Goal: Information Seeking & Learning: Stay updated

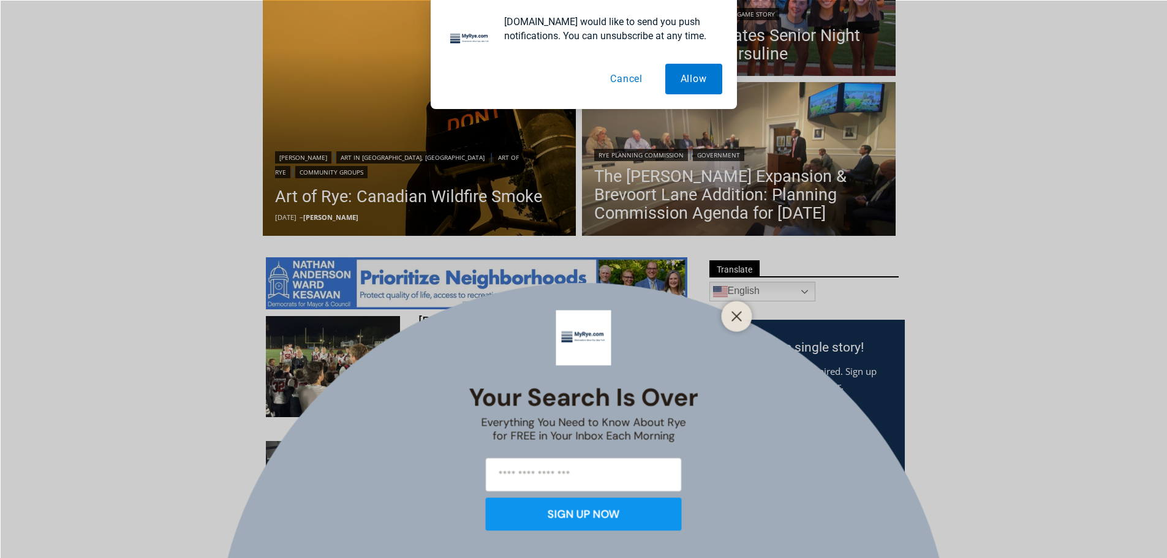
scroll to position [468, 0]
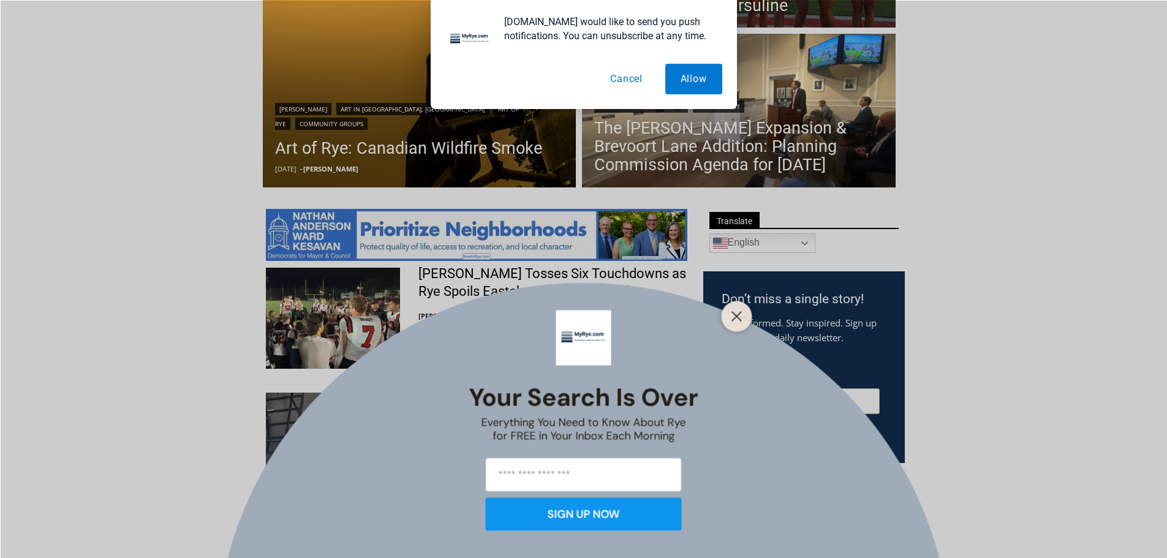
click at [743, 318] on button "Close" at bounding box center [736, 315] width 17 height 17
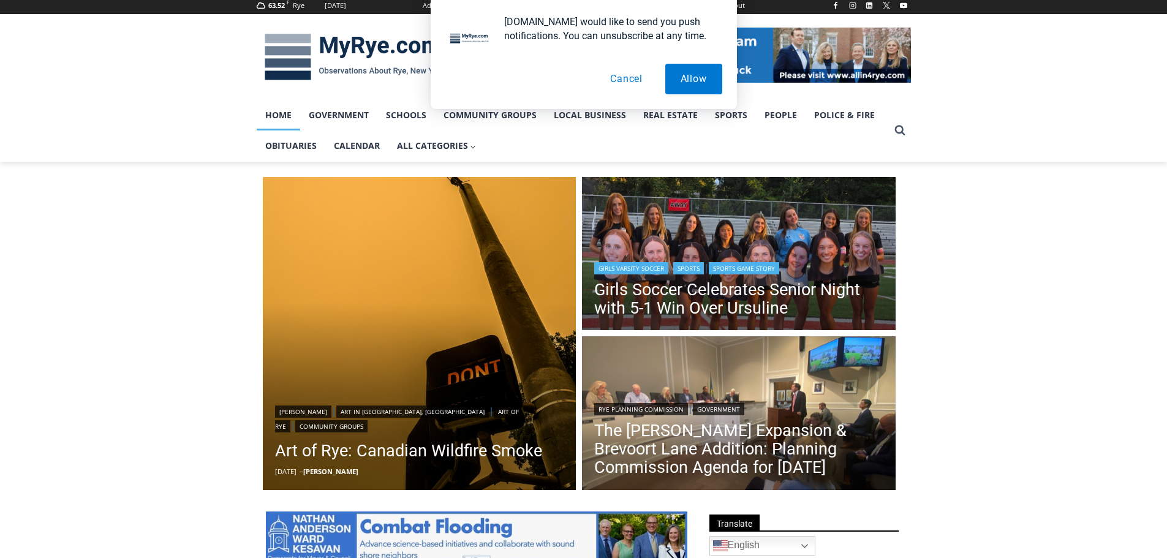
scroll to position [162, 0]
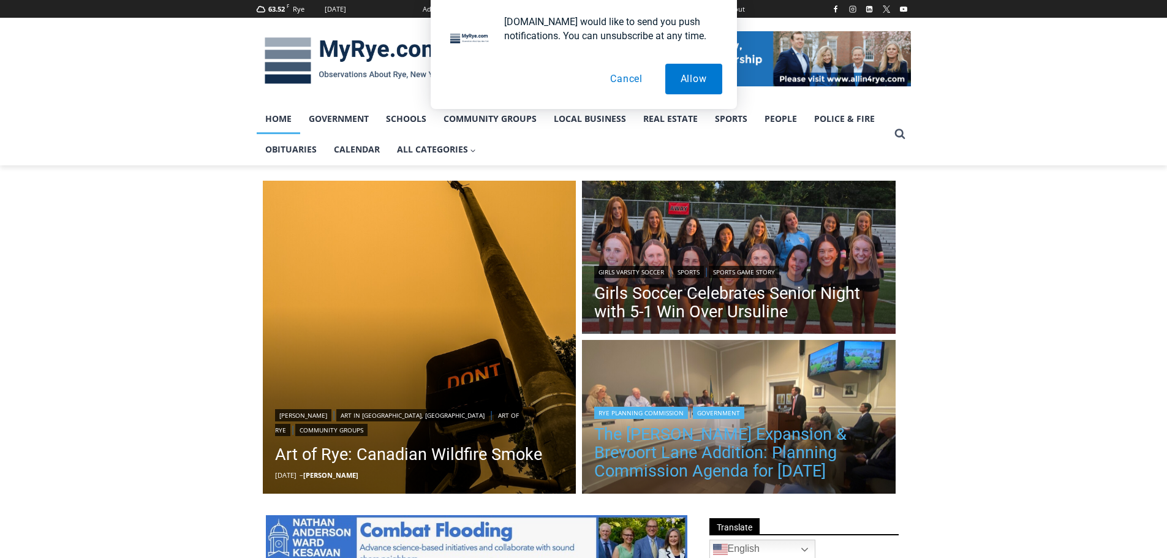
click at [720, 442] on link "The [PERSON_NAME] Expansion & Brevoort Lane Addition: Planning Commission Agend…" at bounding box center [738, 452] width 289 height 55
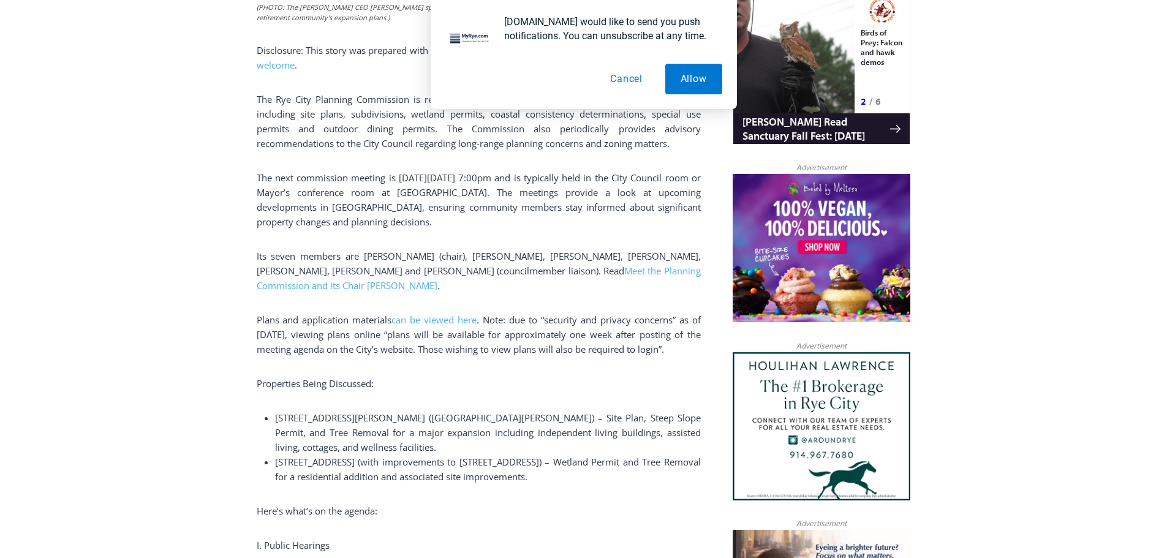
click at [335, 189] on span "The next commission meeting is [DATE][DATE] 7:00pm and is typically held in the…" at bounding box center [479, 199] width 444 height 56
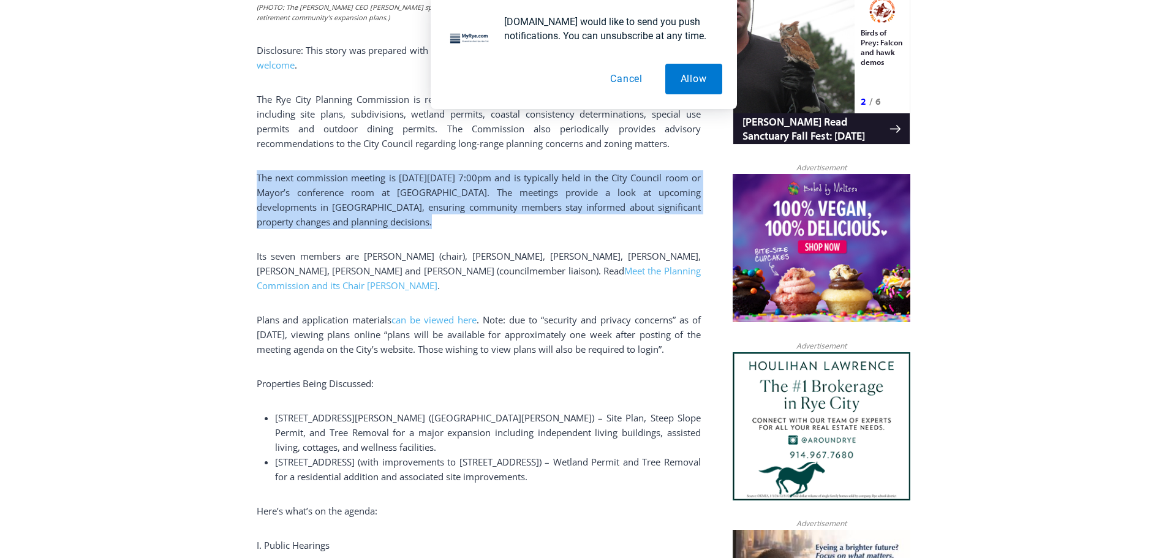
click at [335, 189] on span "The next commission meeting is [DATE][DATE] 7:00pm and is typically held in the…" at bounding box center [479, 199] width 444 height 56
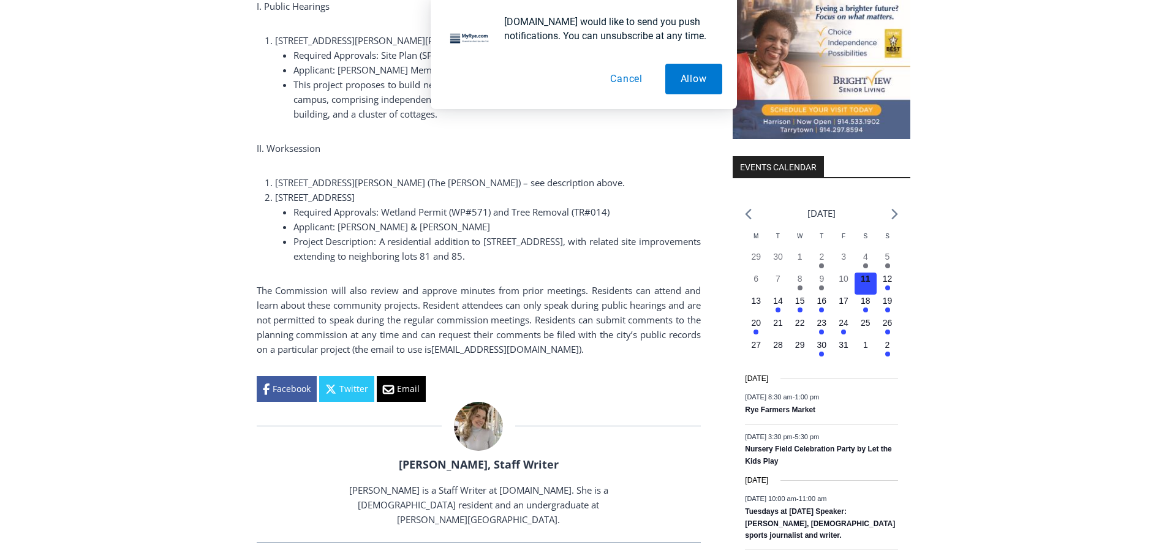
scroll to position [1507, 0]
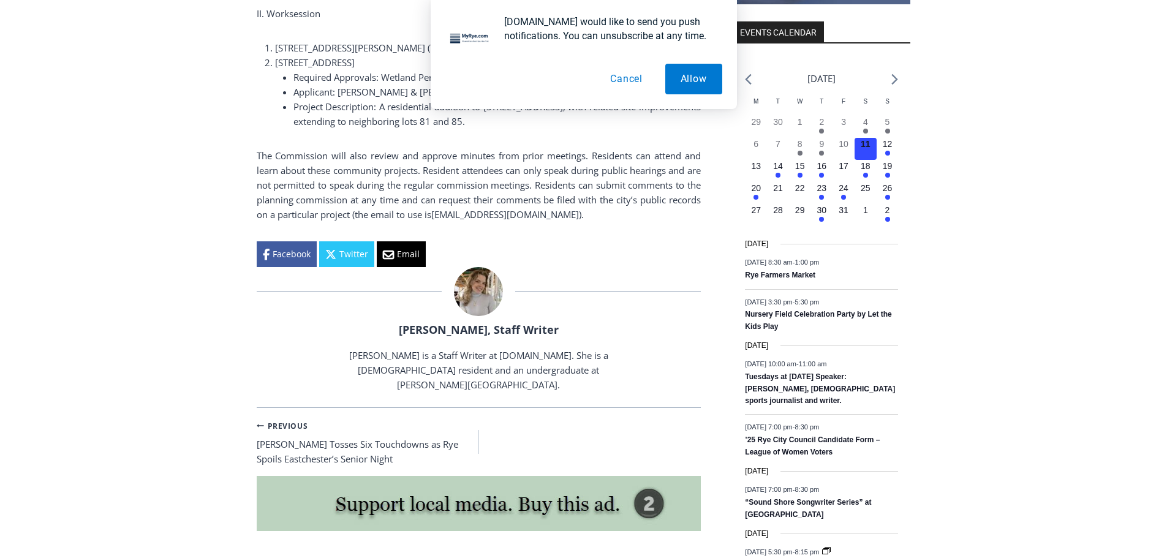
click at [310, 195] on span "The Commission will also review and approve minutes from prior meetings. Reside…" at bounding box center [479, 184] width 444 height 71
click at [309, 195] on span "The Commission will also review and approve minutes from prior meetings. Reside…" at bounding box center [479, 184] width 444 height 71
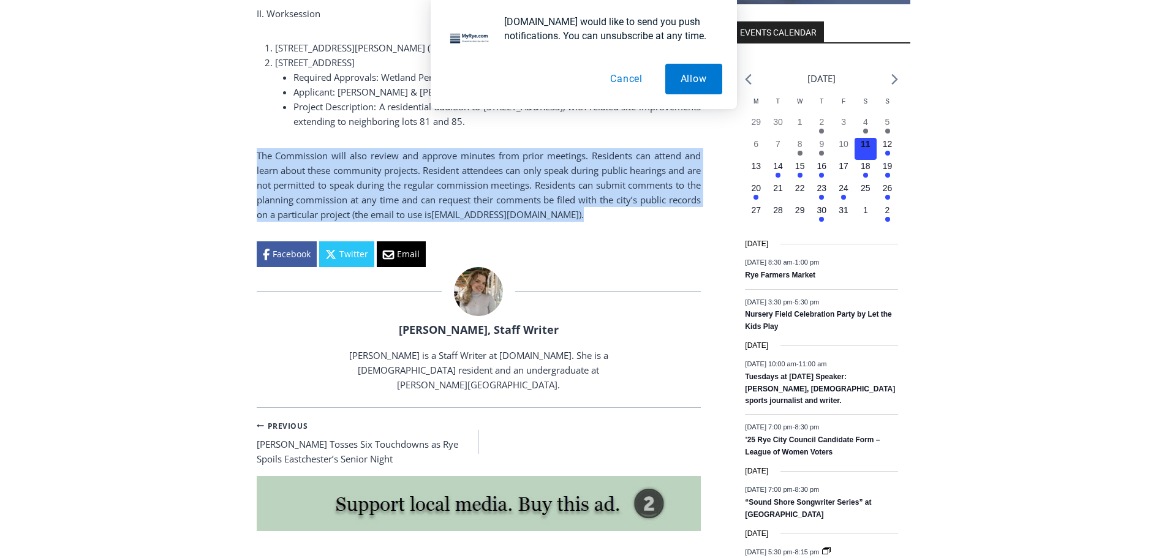
click at [309, 195] on span "The Commission will also review and approve minutes from prior meetings. Reside…" at bounding box center [479, 184] width 444 height 71
